Goal: Task Accomplishment & Management: Manage account settings

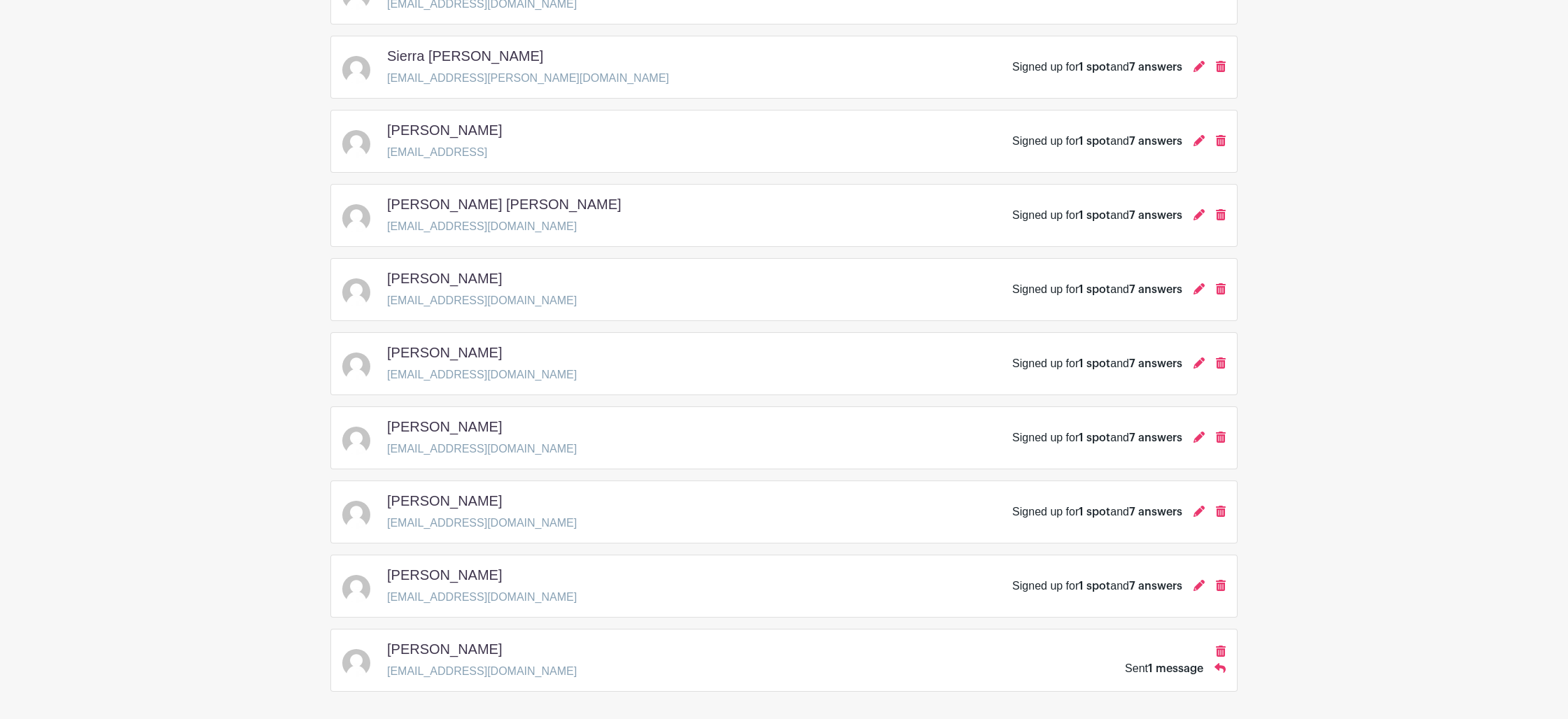
scroll to position [575, 0]
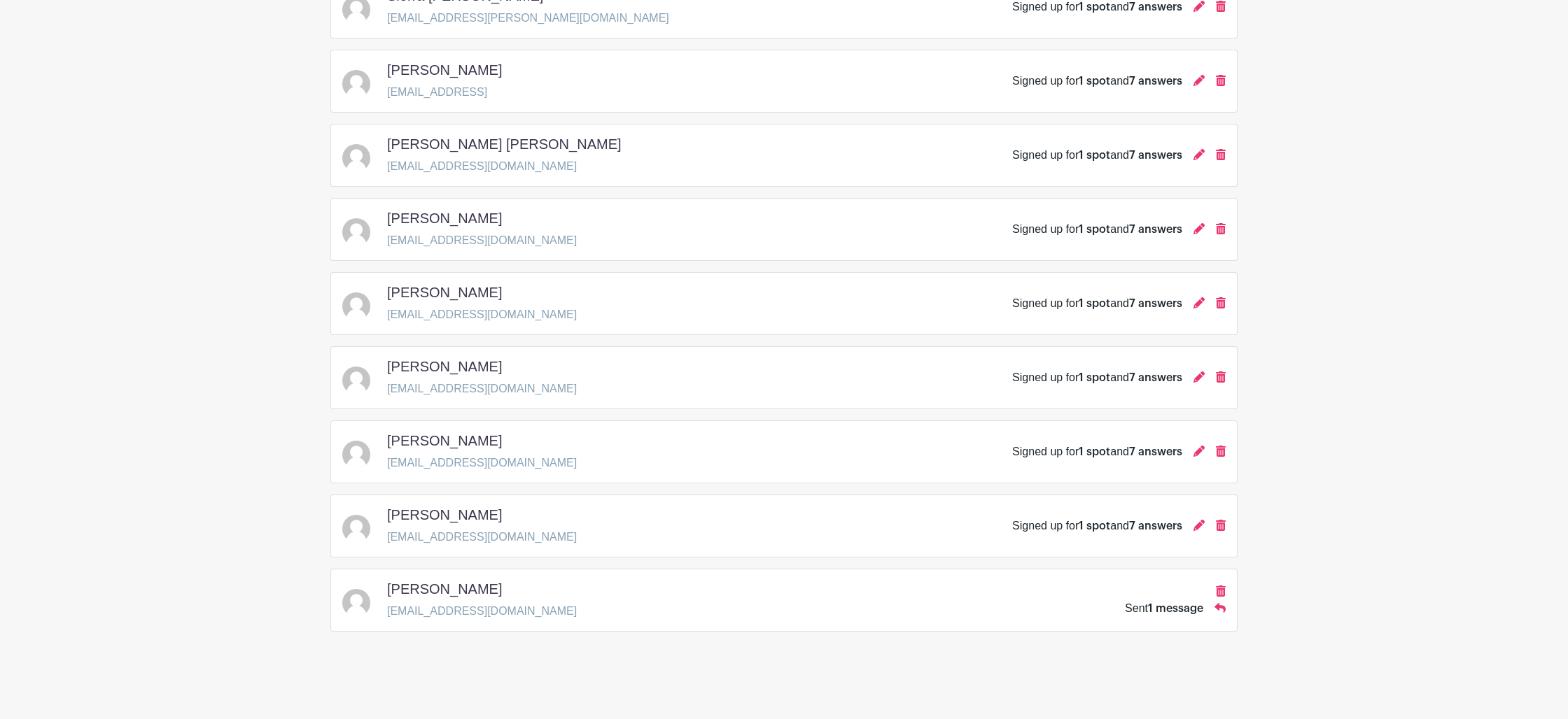
click at [1170, 606] on span "1 message" at bounding box center [1176, 609] width 55 height 11
click at [1222, 611] on icon at bounding box center [1220, 608] width 11 height 11
click at [1199, 613] on span "1 message" at bounding box center [1176, 609] width 55 height 11
click at [477, 587] on div "[PERSON_NAME]" at bounding box center [482, 591] width 190 height 23
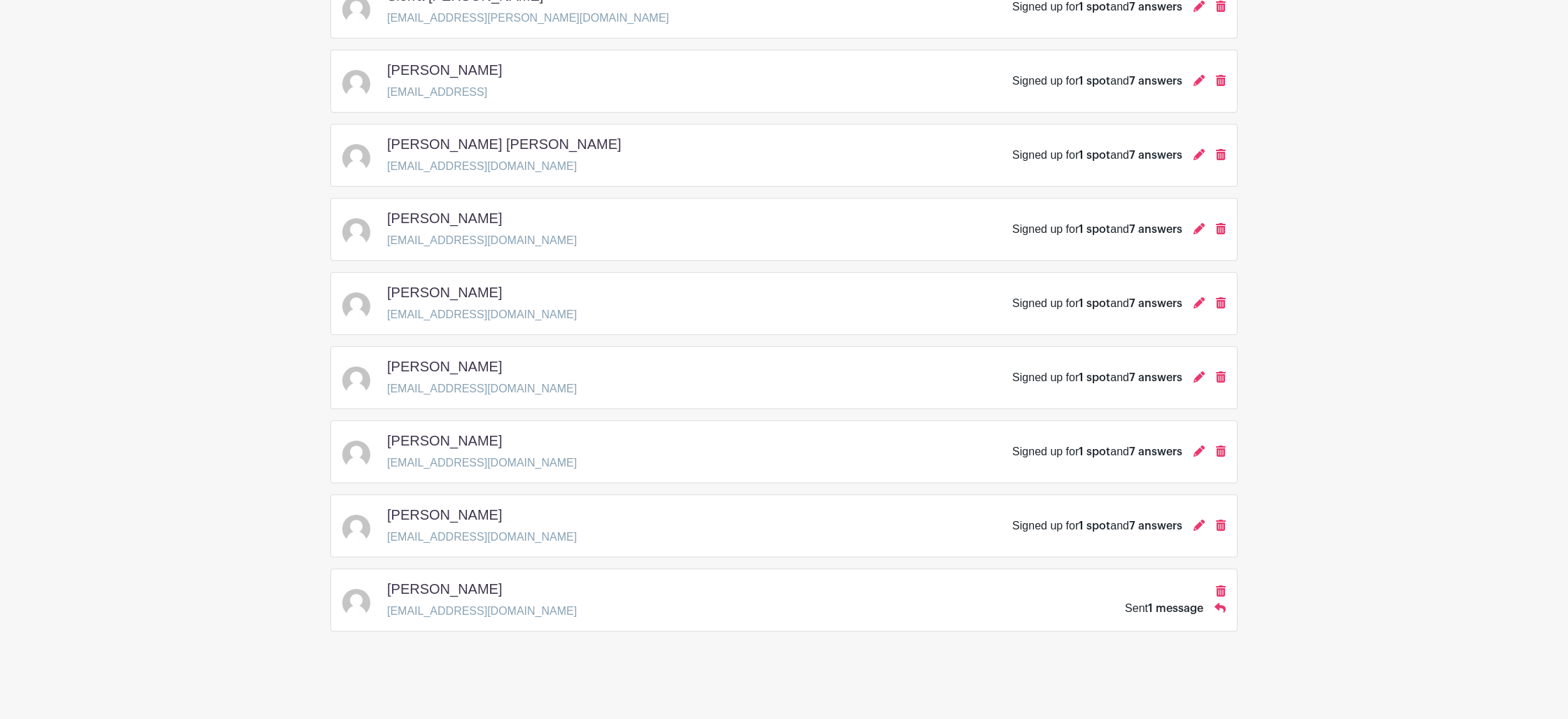
click at [382, 587] on div "[PERSON_NAME] [EMAIL_ADDRESS][DOMAIN_NAME] Sent 1 message" at bounding box center [784, 600] width 884 height 39
drag, startPoint x: 371, startPoint y: 588, endPoint x: 354, endPoint y: 597, distance: 19.2
click at [360, 592] on div at bounding box center [362, 600] width 39 height 33
click at [354, 597] on img at bounding box center [357, 603] width 28 height 28
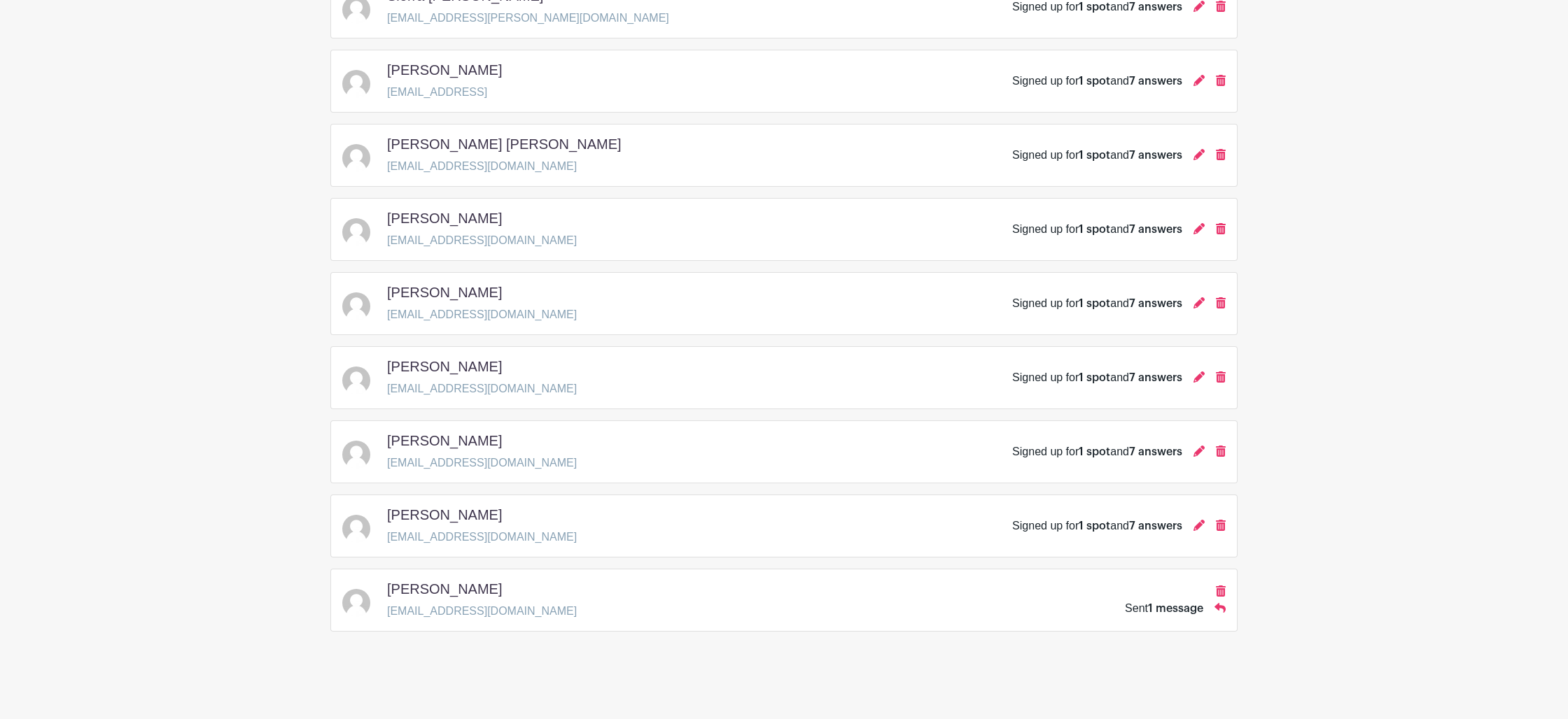
click at [504, 596] on div "[PERSON_NAME]" at bounding box center [482, 591] width 190 height 23
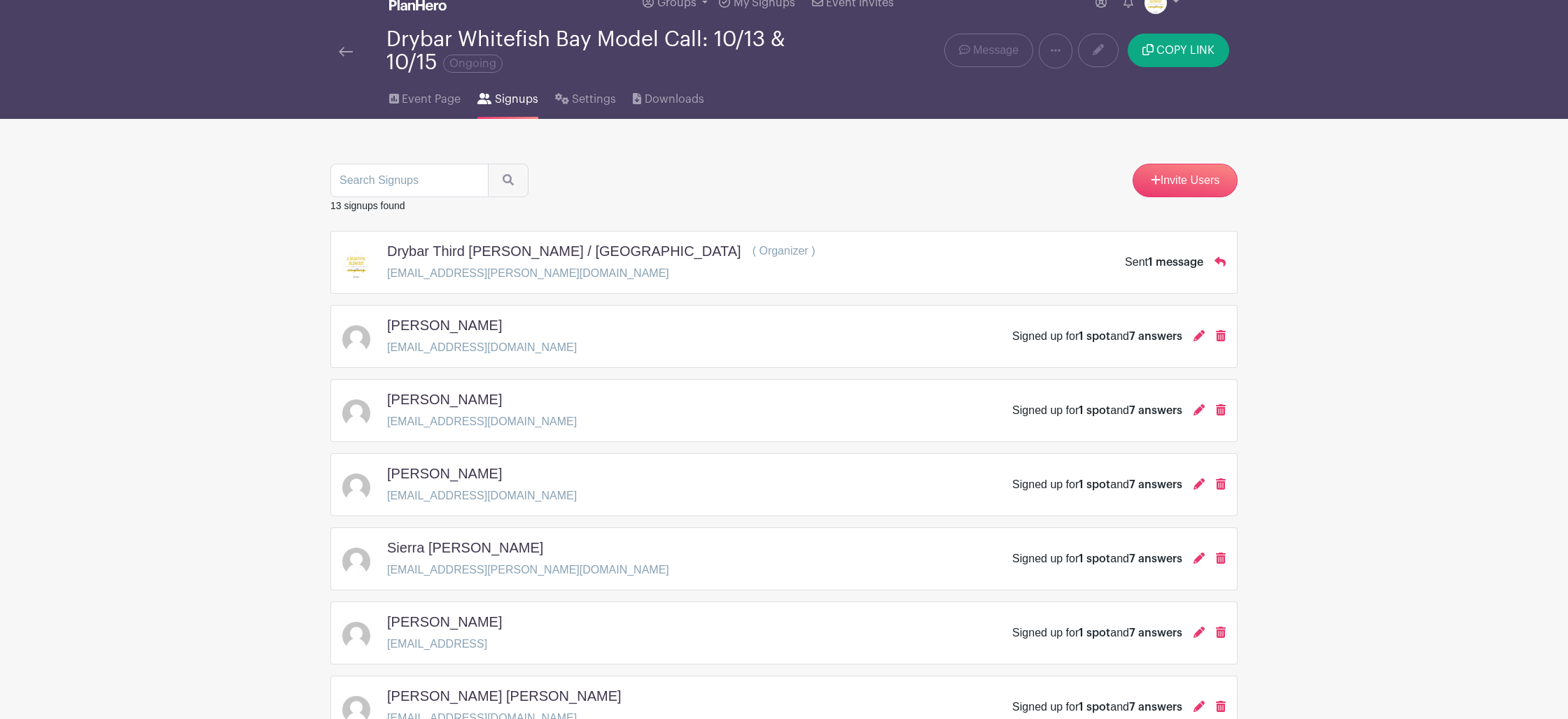
scroll to position [0, 0]
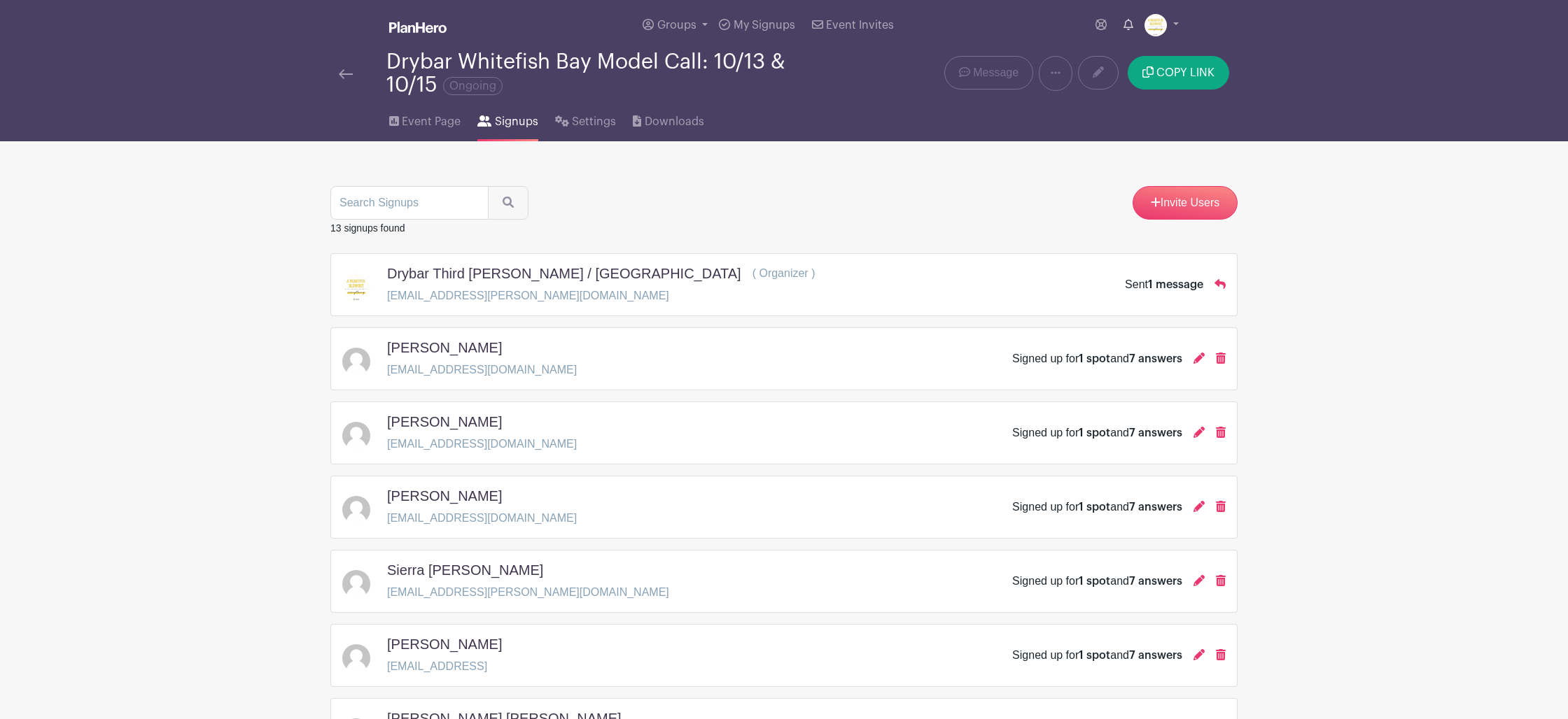
drag, startPoint x: 1119, startPoint y: 24, endPoint x: 1128, endPoint y: 24, distance: 9.0
click at [1120, 24] on link at bounding box center [1128, 25] width 21 height 28
click at [1128, 24] on icon at bounding box center [1128, 24] width 10 height 11
click at [1128, 30] on icon at bounding box center [1128, 24] width 10 height 11
click at [337, 72] on div "Drybar Whitefish Bay Model Call: 10/13 & 10/15 Ongoing" at bounding box center [595, 73] width 529 height 46
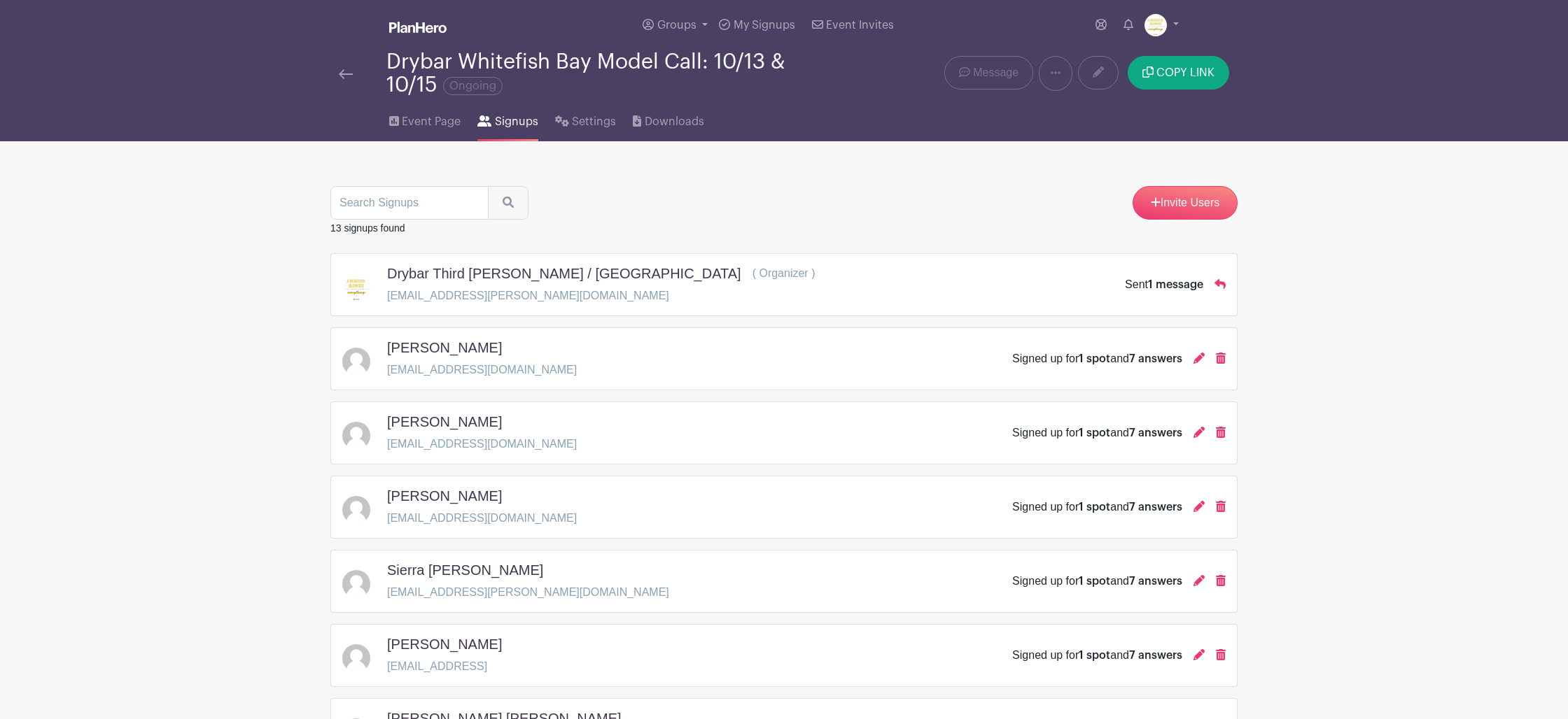
click at [347, 77] on img at bounding box center [346, 74] width 14 height 10
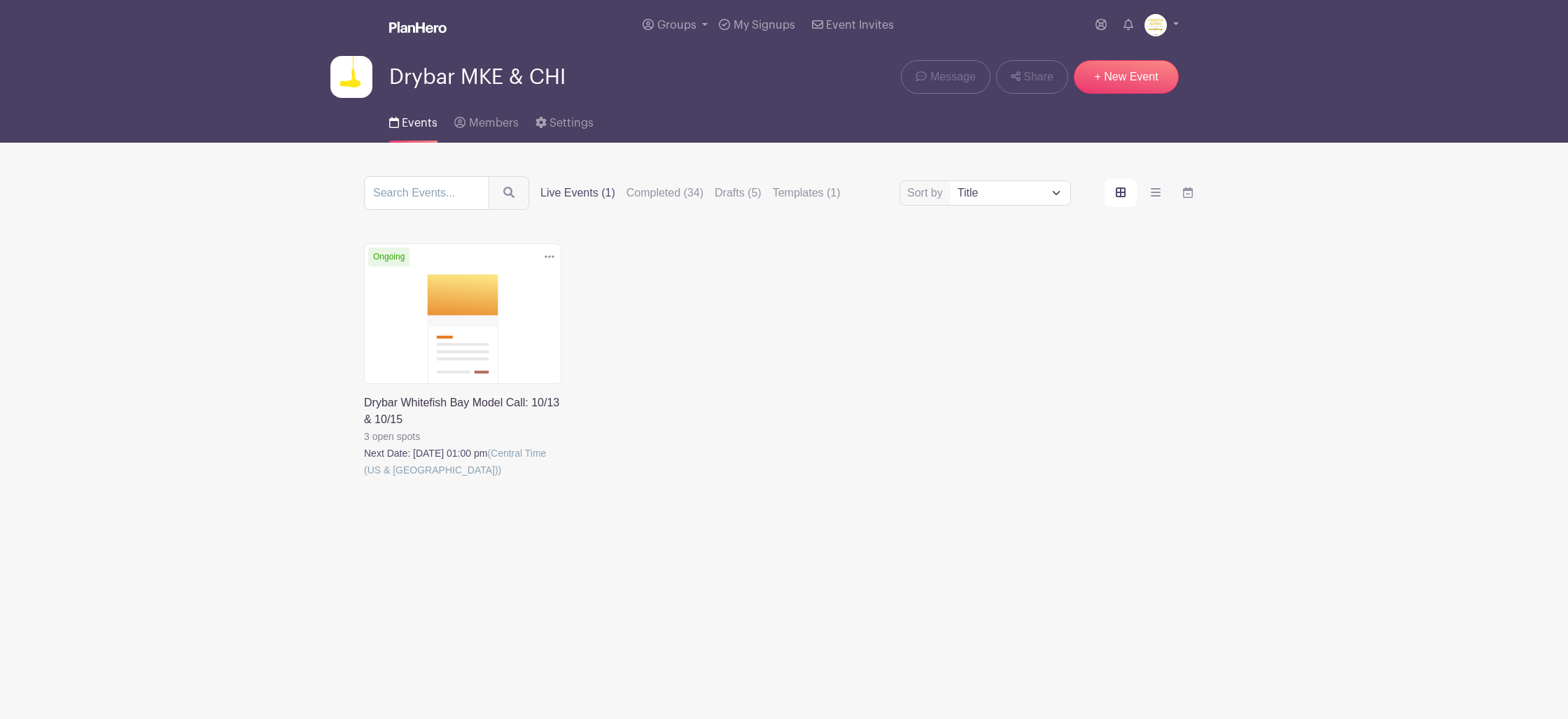
click at [413, 28] on img at bounding box center [418, 27] width 58 height 11
click at [1087, 28] on div "Groups All Groups Drybar MKE & CHI My Signups Event Invites My account Logout" at bounding box center [813, 25] width 733 height 51
click at [1104, 27] on icon at bounding box center [1101, 24] width 11 height 11
click at [1217, 38] on div "Groups All Groups Drybar MKE & CHI My Signups Event Invites My account Logout" at bounding box center [784, 25] width 924 height 51
click at [1134, 26] on link at bounding box center [1128, 25] width 21 height 28
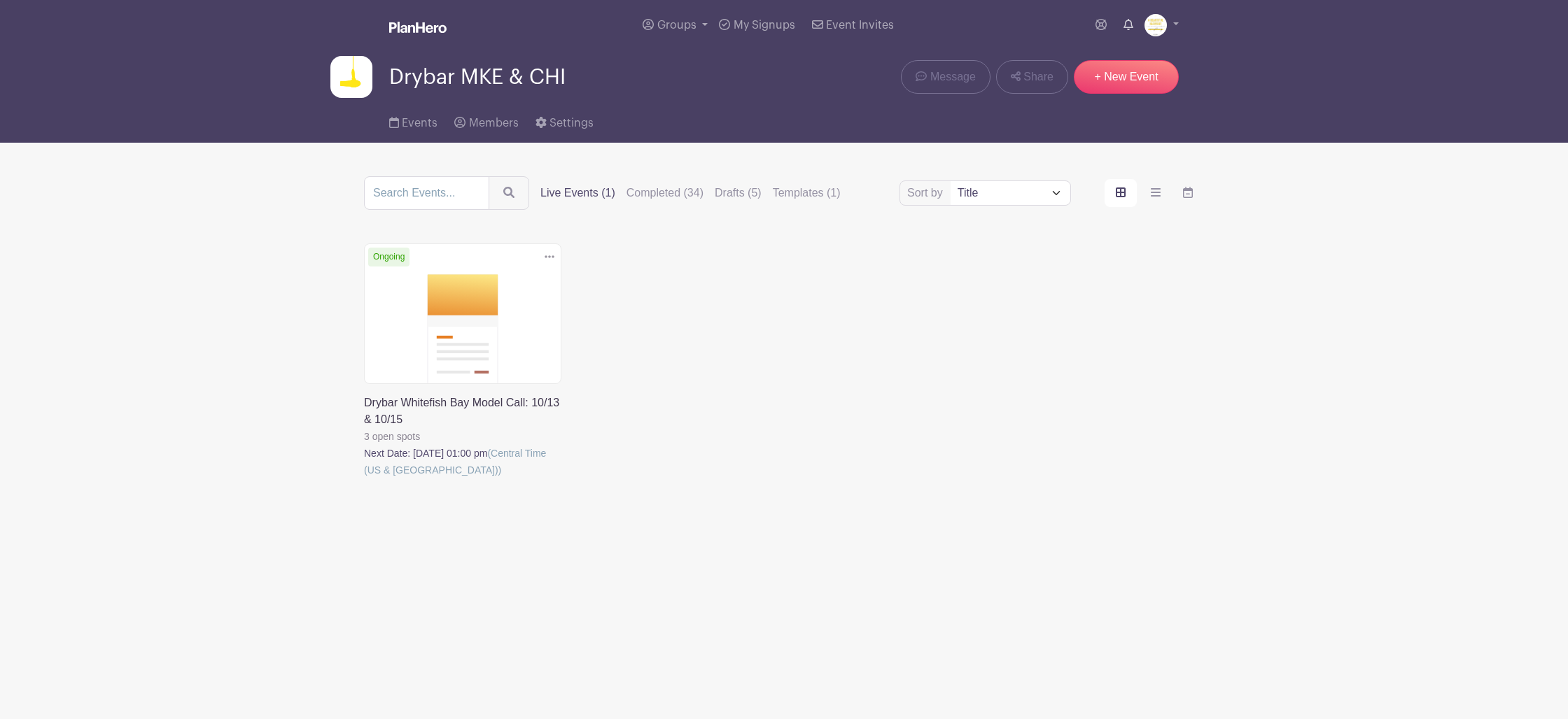
click at [1131, 26] on icon at bounding box center [1128, 24] width 10 height 11
click at [1181, 26] on div "Groups All Groups Drybar MKE & CHI My Signups Event Invites My account Logout" at bounding box center [784, 25] width 924 height 51
click at [1172, 25] on link at bounding box center [1162, 25] width 34 height 23
click at [1362, 82] on nav "Groups All Groups Drybar MKE & CHI My Signups Event Invites My account Logout D…" at bounding box center [784, 71] width 1568 height 142
click at [964, 73] on span "Message" at bounding box center [953, 77] width 45 height 17
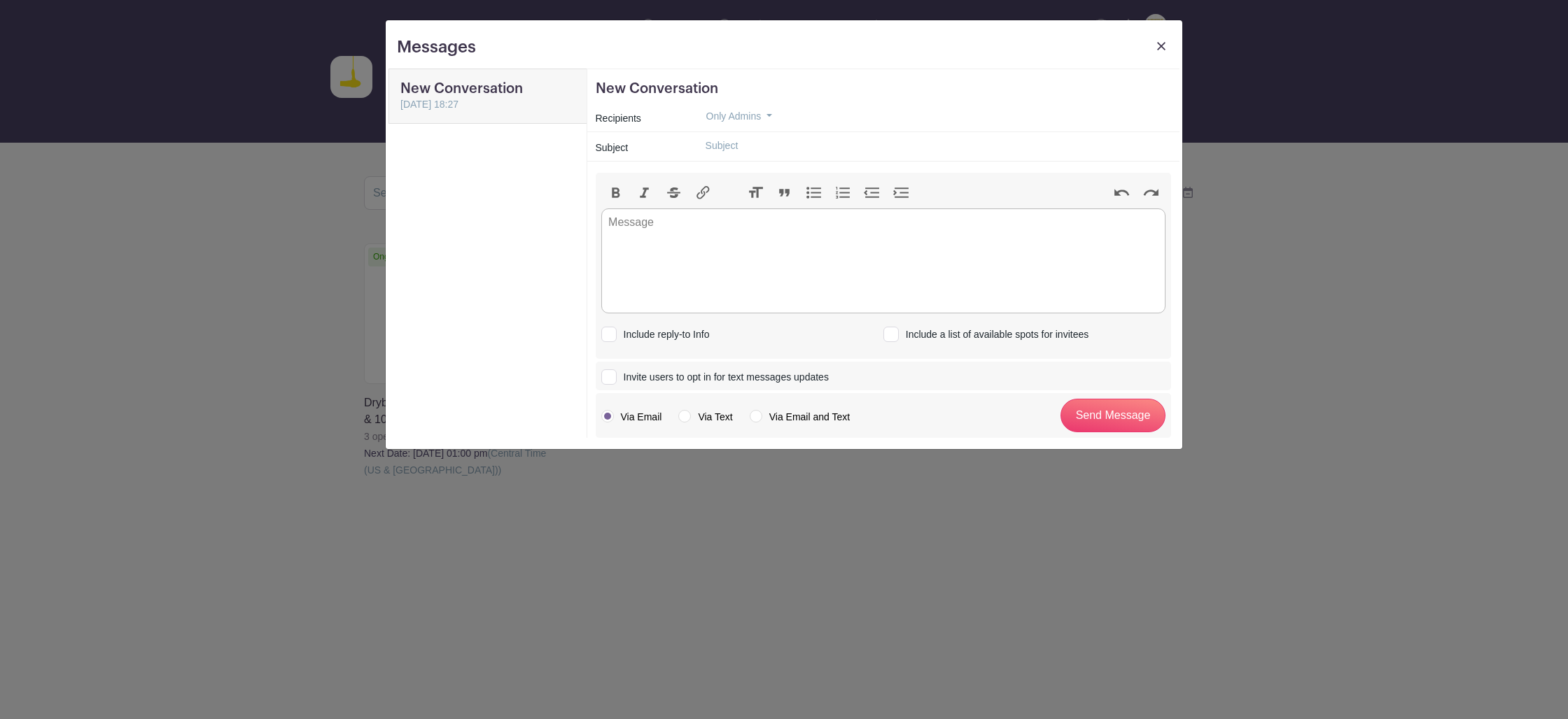
click at [531, 82] on h5 "New Conversation" at bounding box center [487, 89] width 175 height 17
click at [531, 99] on div "[DATE] 18:27" at bounding box center [487, 104] width 175 height 15
click at [1158, 44] on img at bounding box center [1161, 46] width 9 height 9
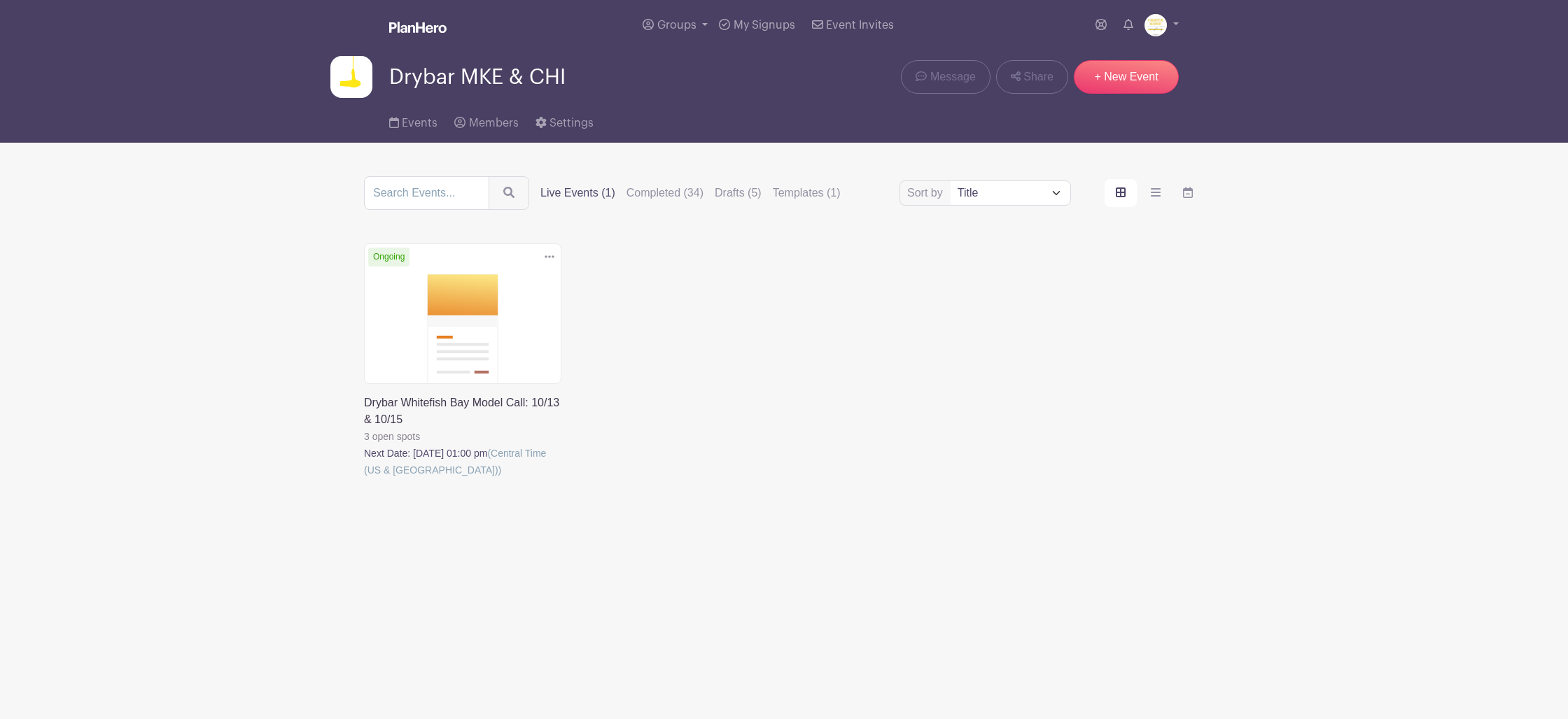
click at [364, 479] on link at bounding box center [364, 479] width 0 height 0
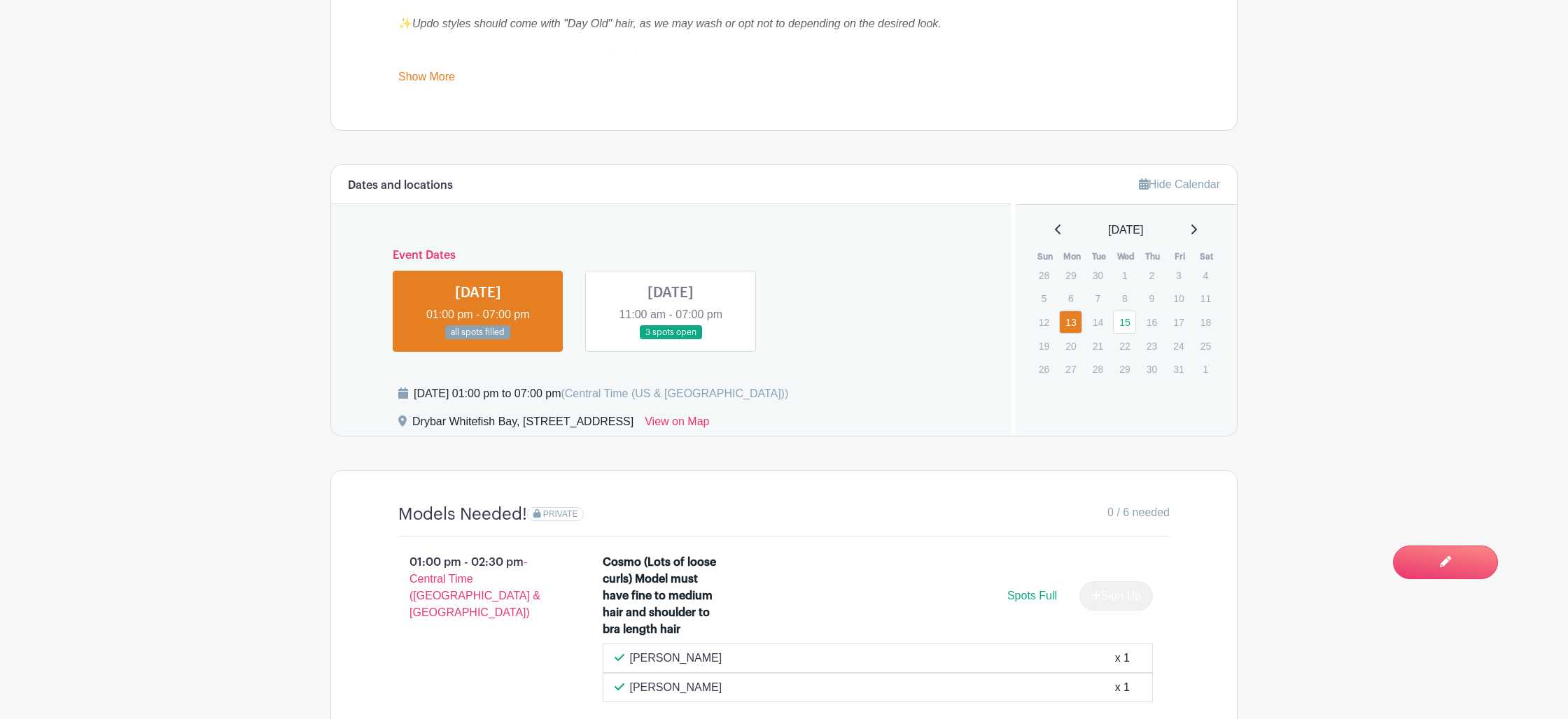
scroll to position [665, 0]
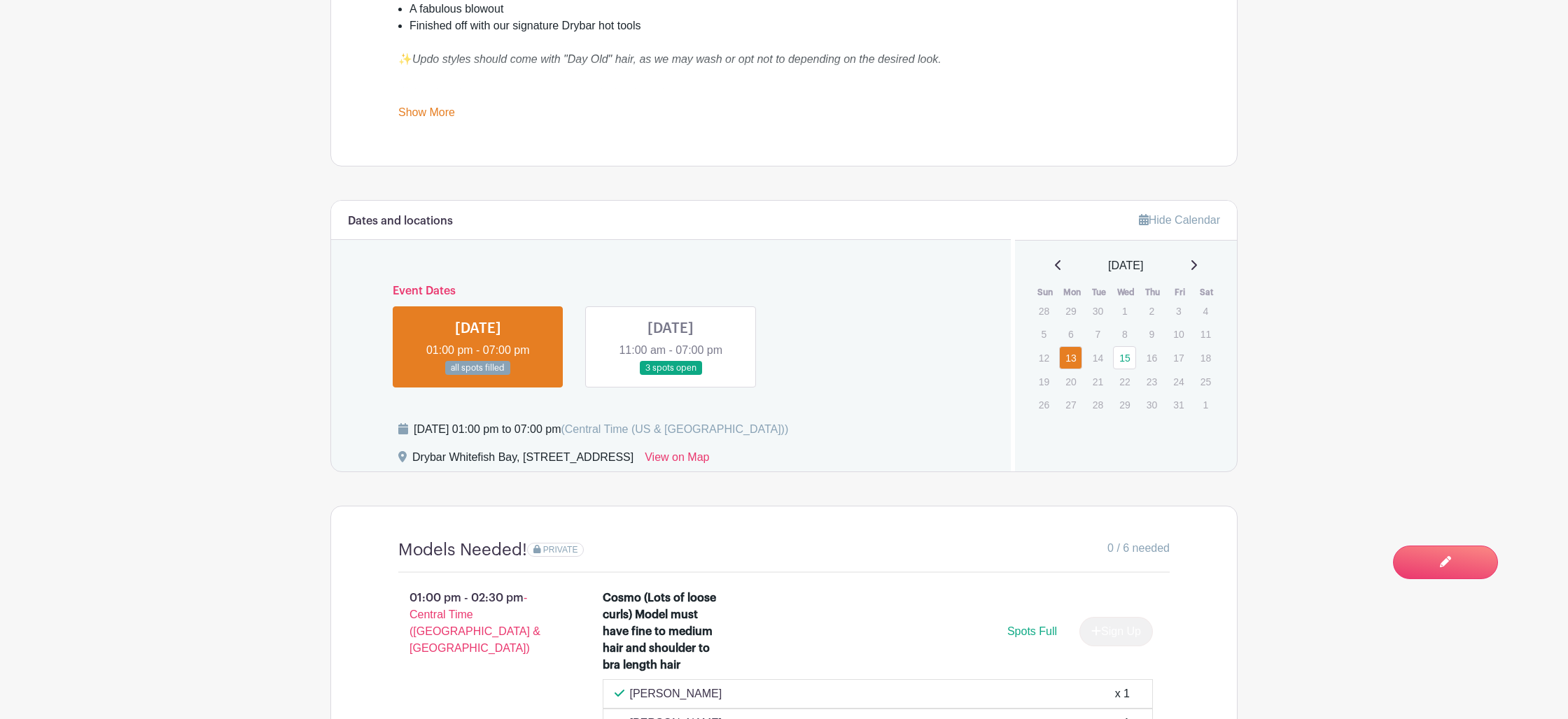
click at [670, 376] on link at bounding box center [670, 376] width 0 height 0
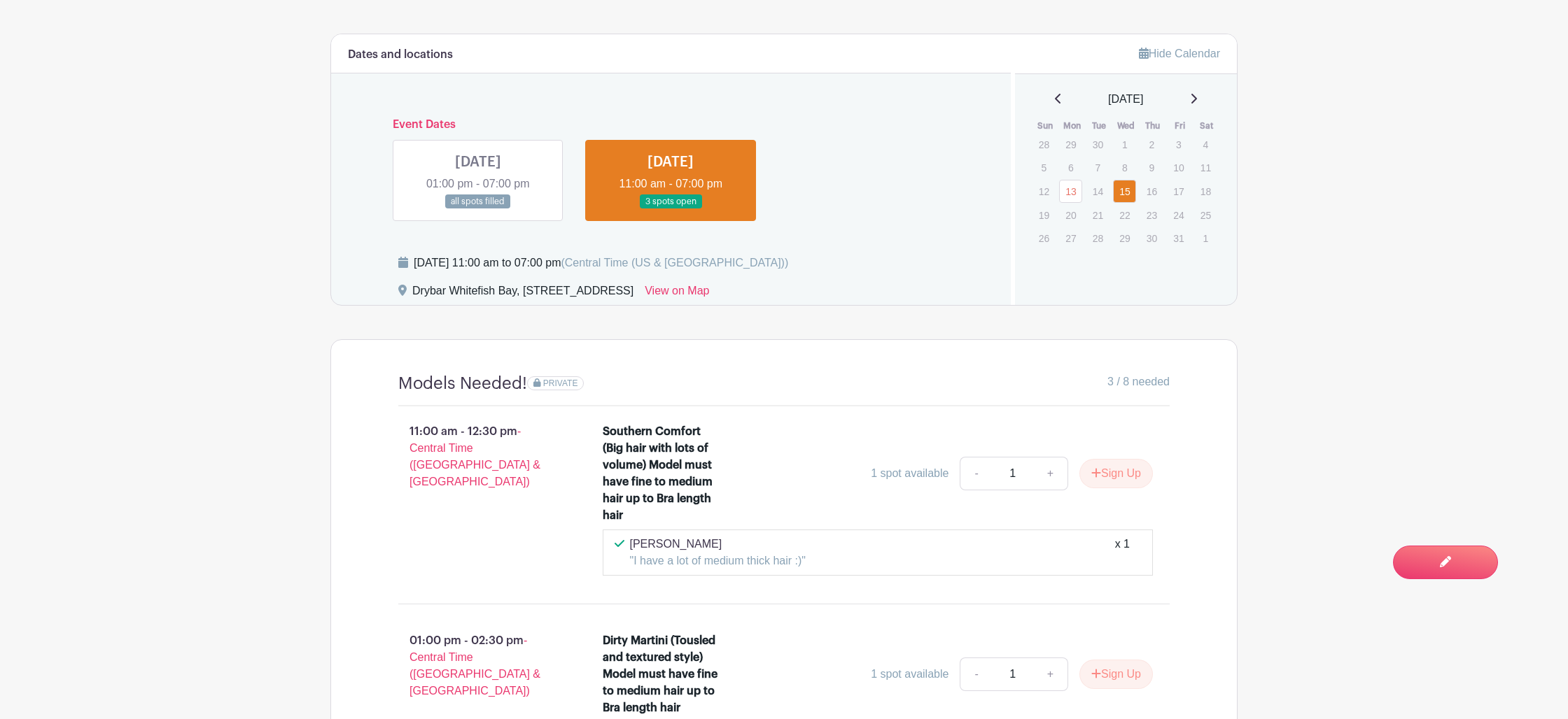
scroll to position [857, 0]
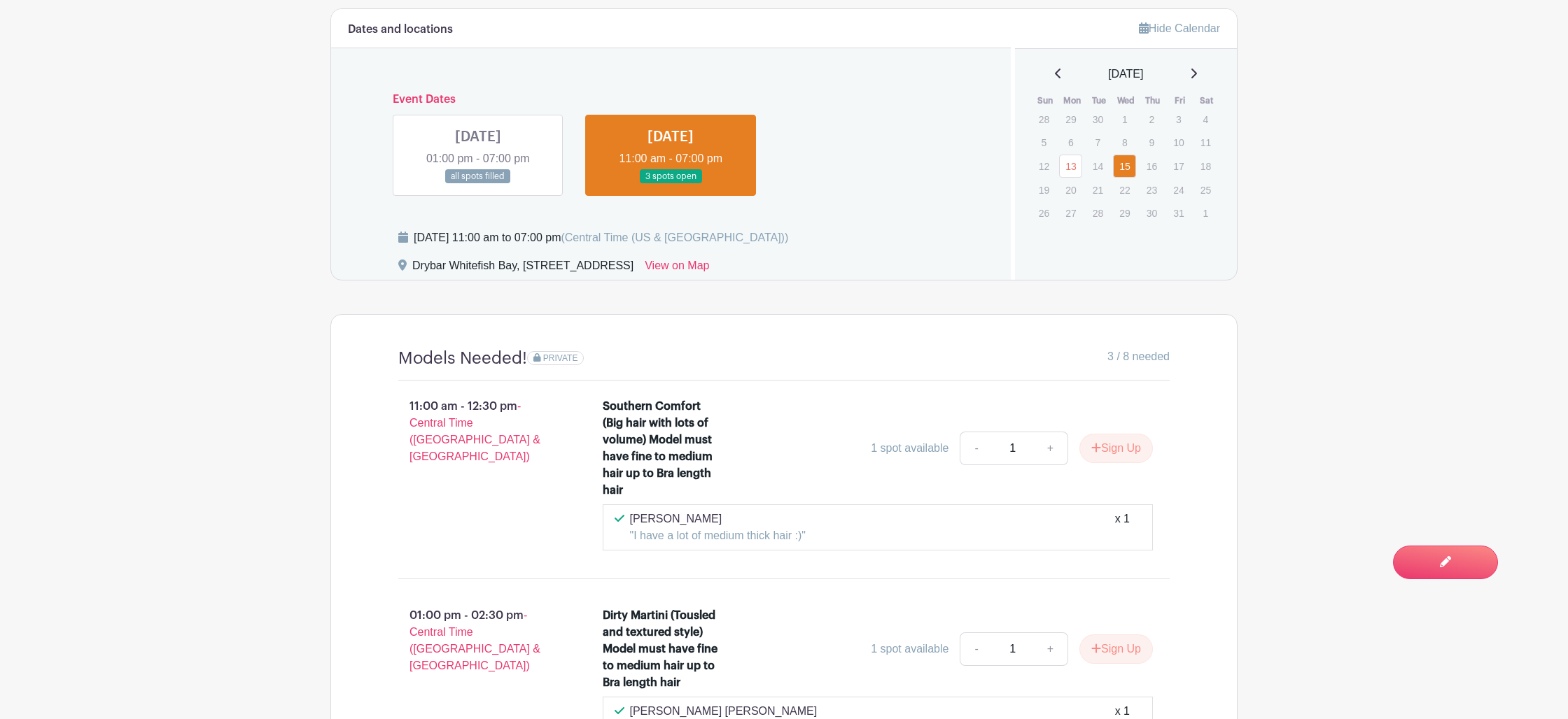
click at [478, 184] on link at bounding box center [478, 184] width 0 height 0
